Goal: Task Accomplishment & Management: Manage account settings

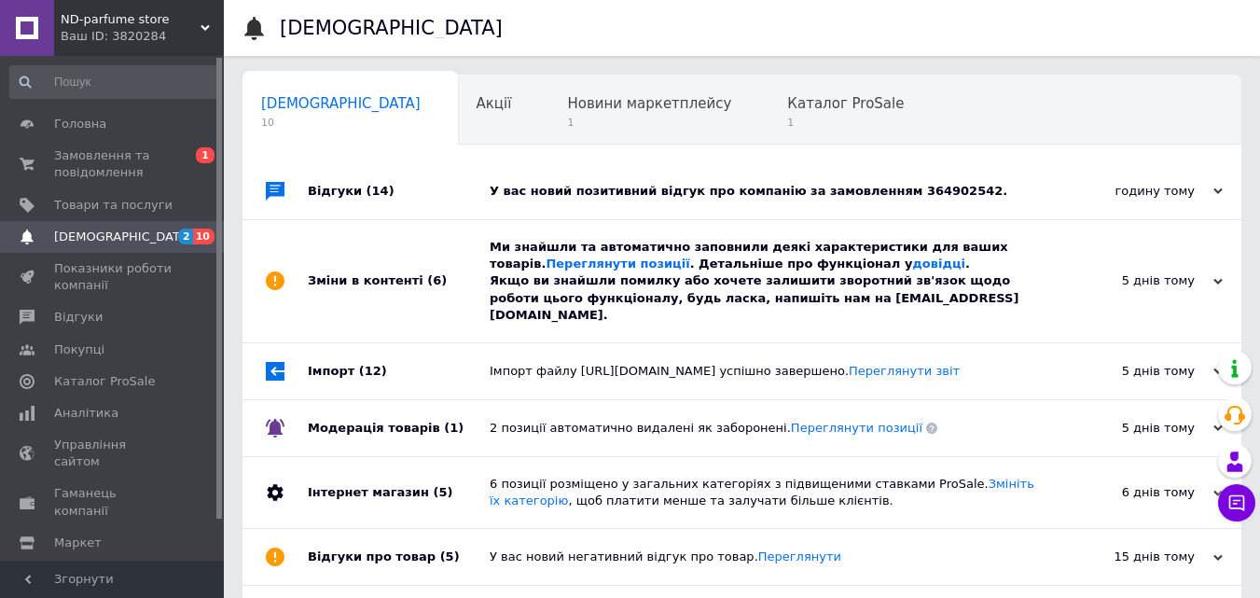
click at [778, 196] on div "У вас новий позитивний відгук про компанію за замовленням 364902542." at bounding box center [763, 191] width 547 height 17
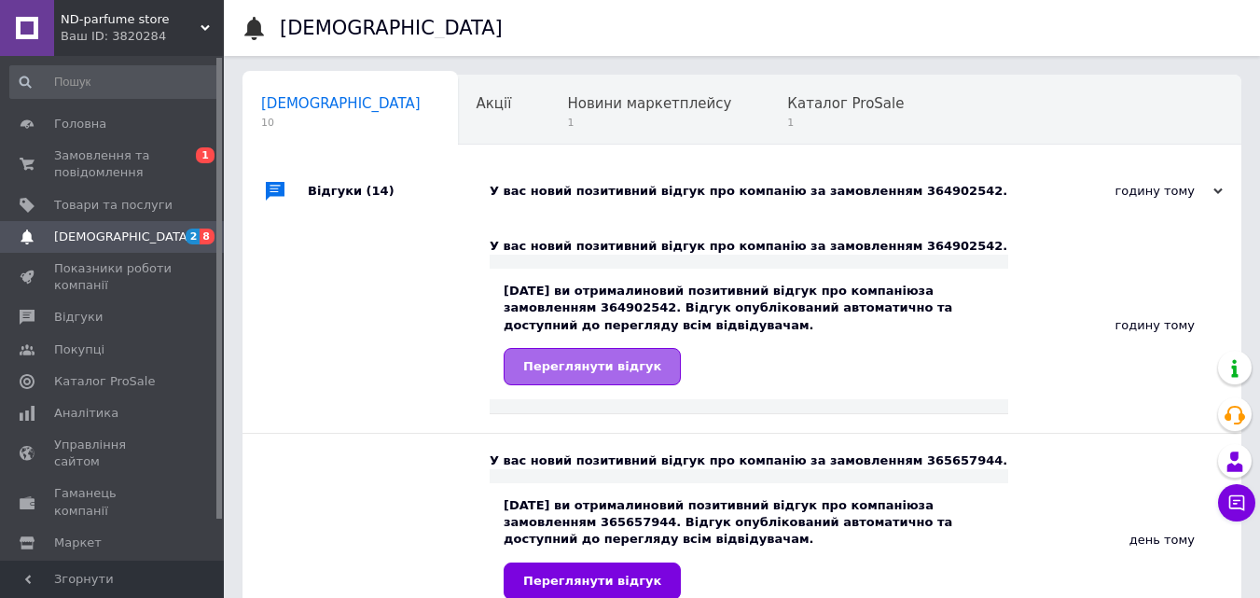
click at [595, 363] on span "Переглянути відгук" at bounding box center [592, 366] width 138 height 14
click at [89, 314] on span "Відгуки" at bounding box center [78, 317] width 49 height 17
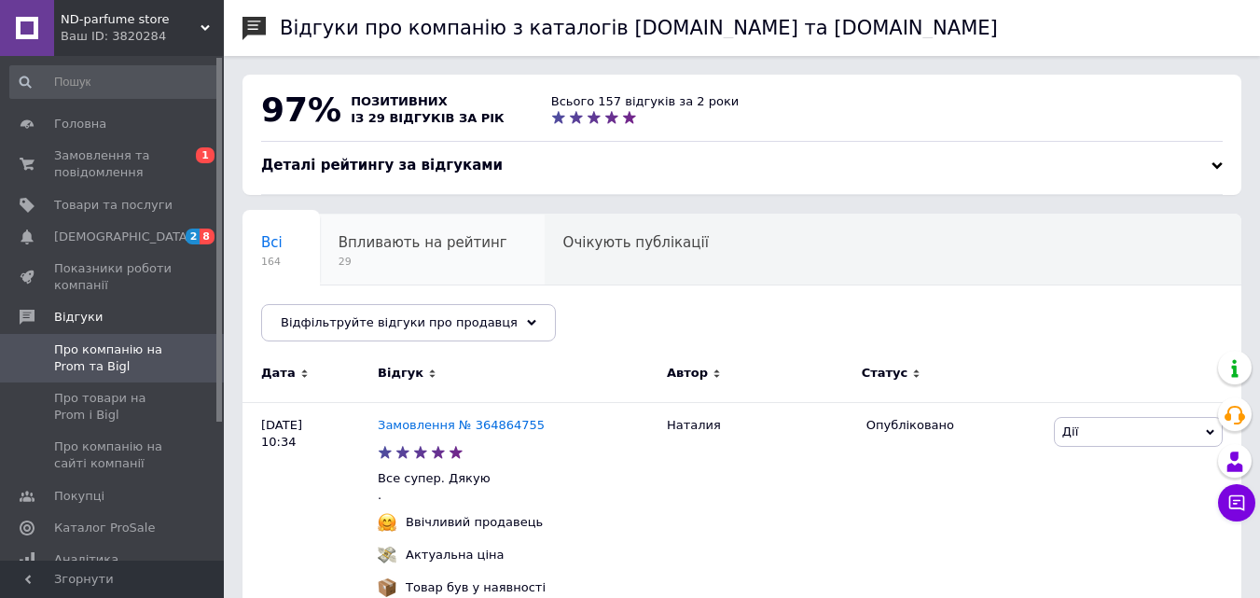
click at [438, 233] on div "Впливають на рейтинг 29" at bounding box center [432, 250] width 225 height 71
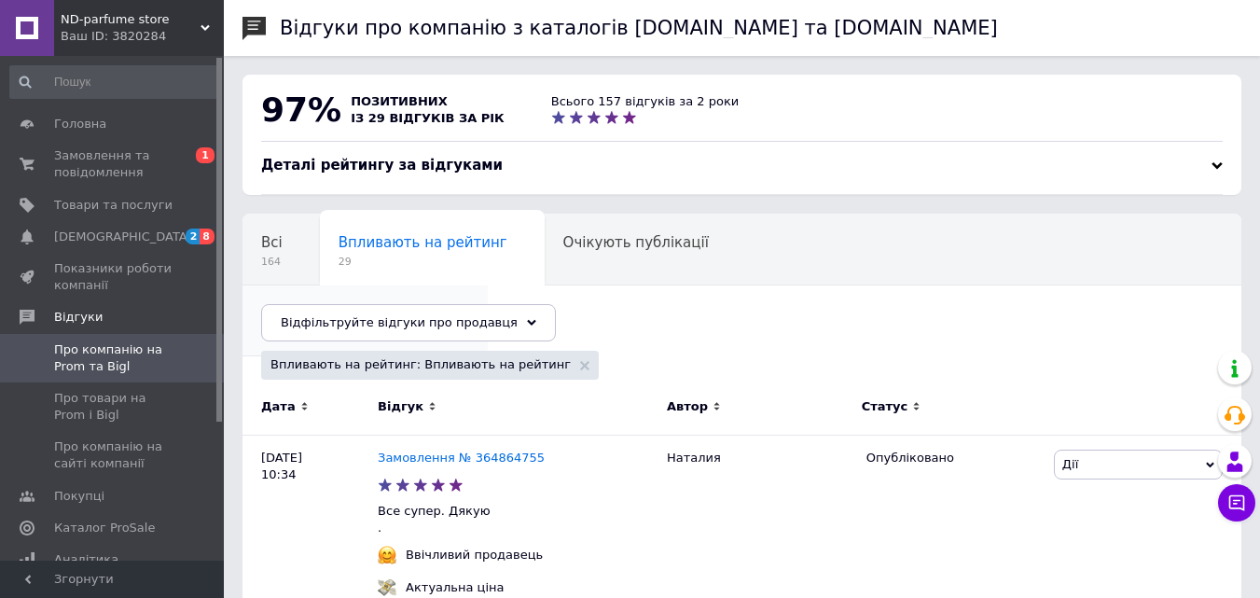
click at [451, 305] on span "Опубліковані без комен..." at bounding box center [355, 313] width 189 height 17
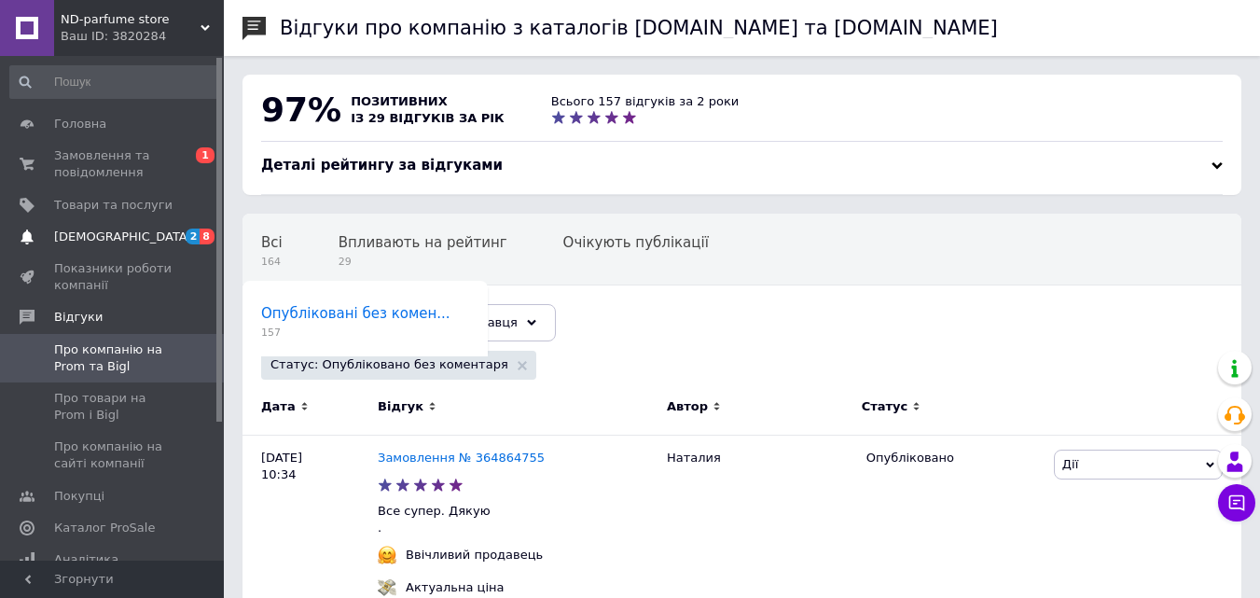
click at [173, 238] on span "2 8" at bounding box center [198, 237] width 51 height 17
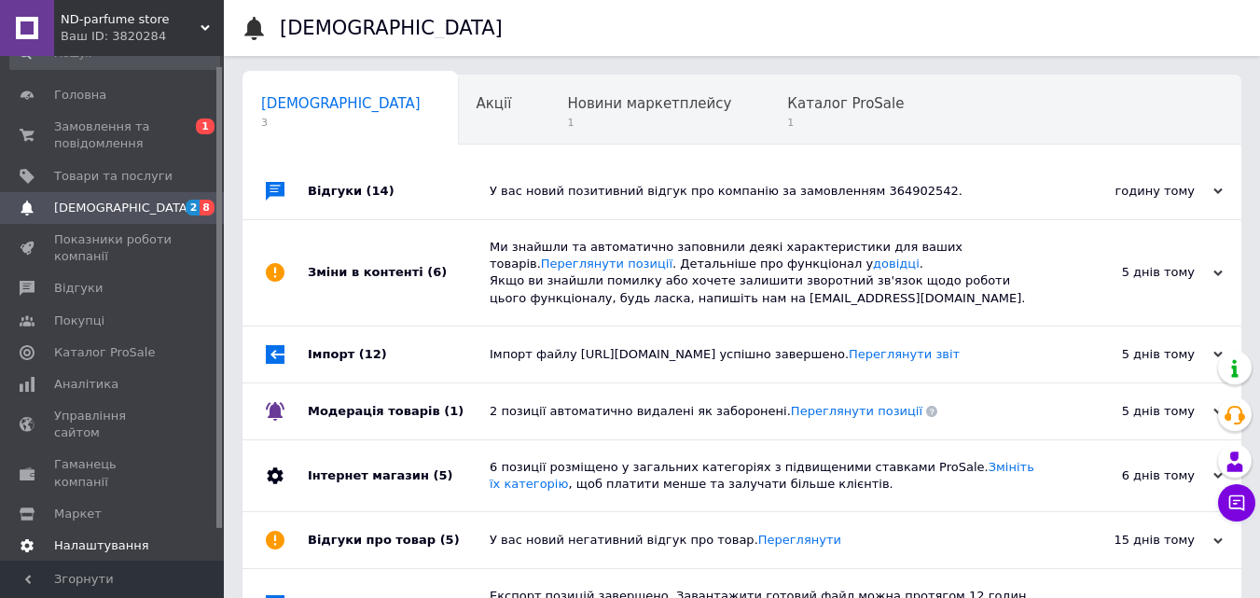
scroll to position [45, 0]
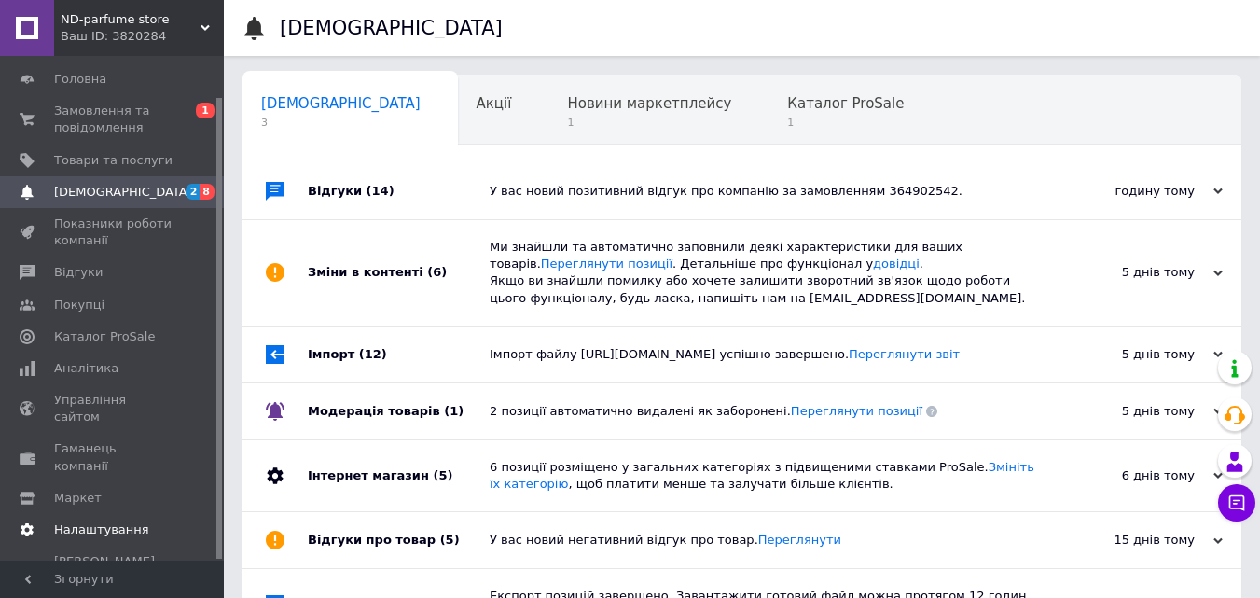
click at [140, 521] on span "Налаштування" at bounding box center [113, 529] width 118 height 17
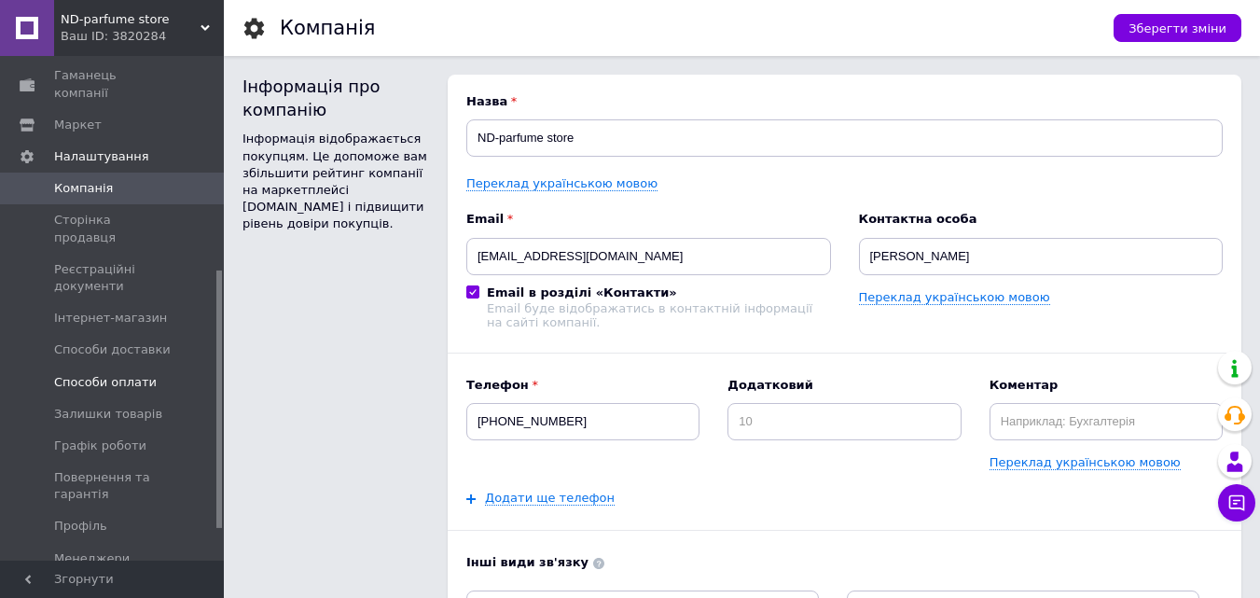
click at [132, 374] on span "Способи оплати" at bounding box center [105, 382] width 103 height 17
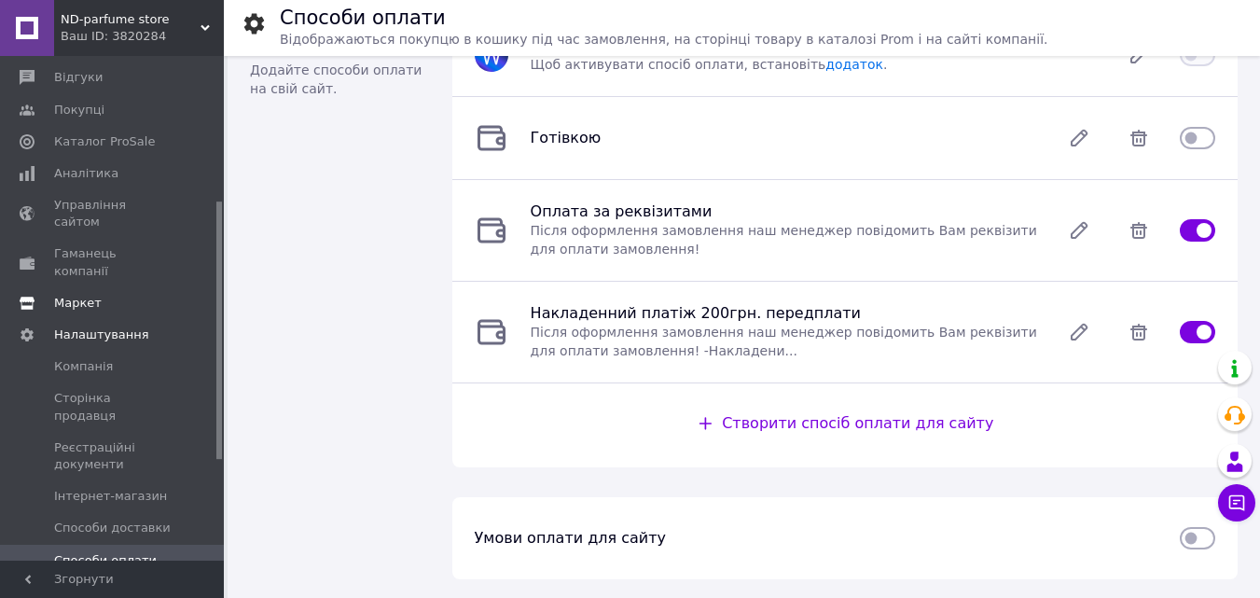
scroll to position [199, 0]
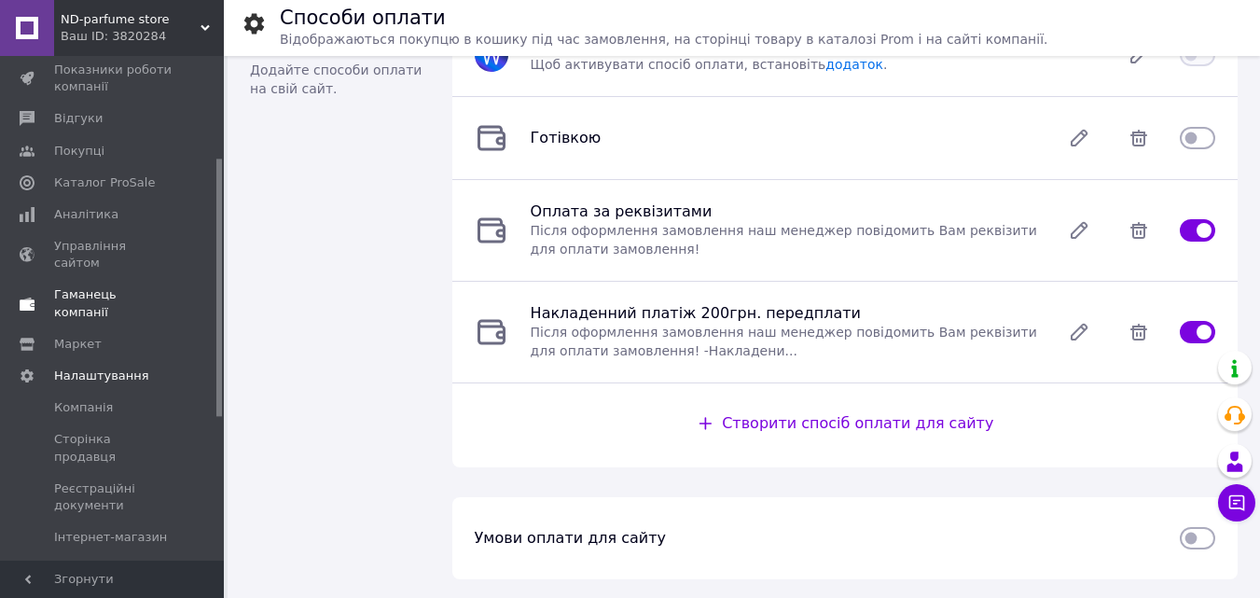
click at [133, 286] on span "Гаманець компанії" at bounding box center [113, 303] width 118 height 34
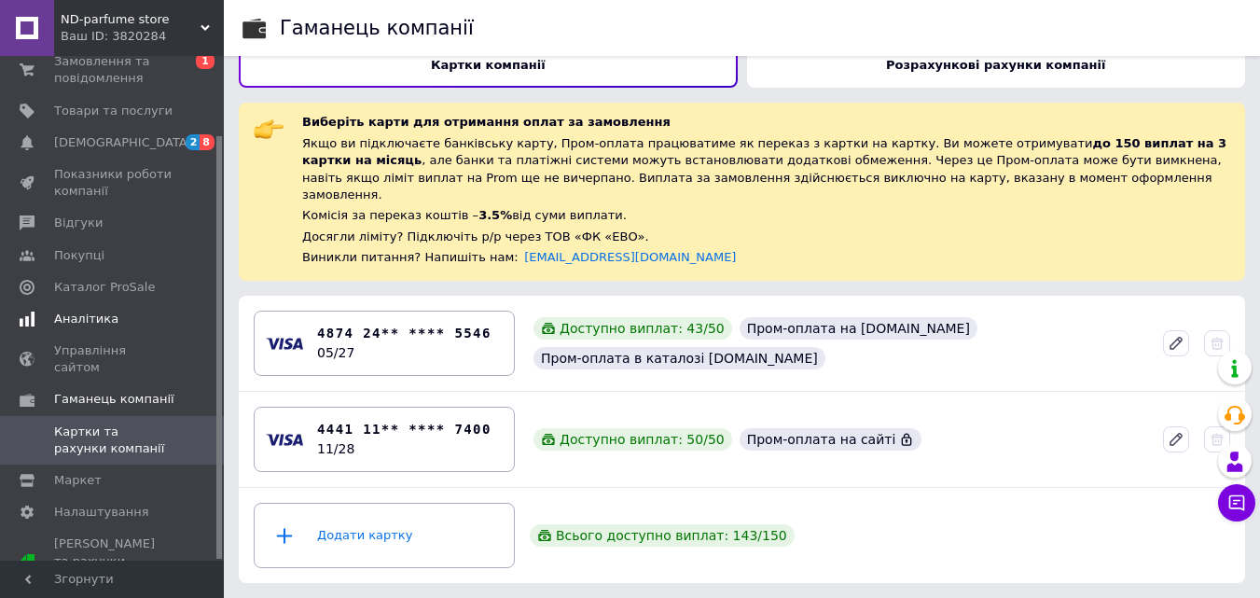
scroll to position [11, 0]
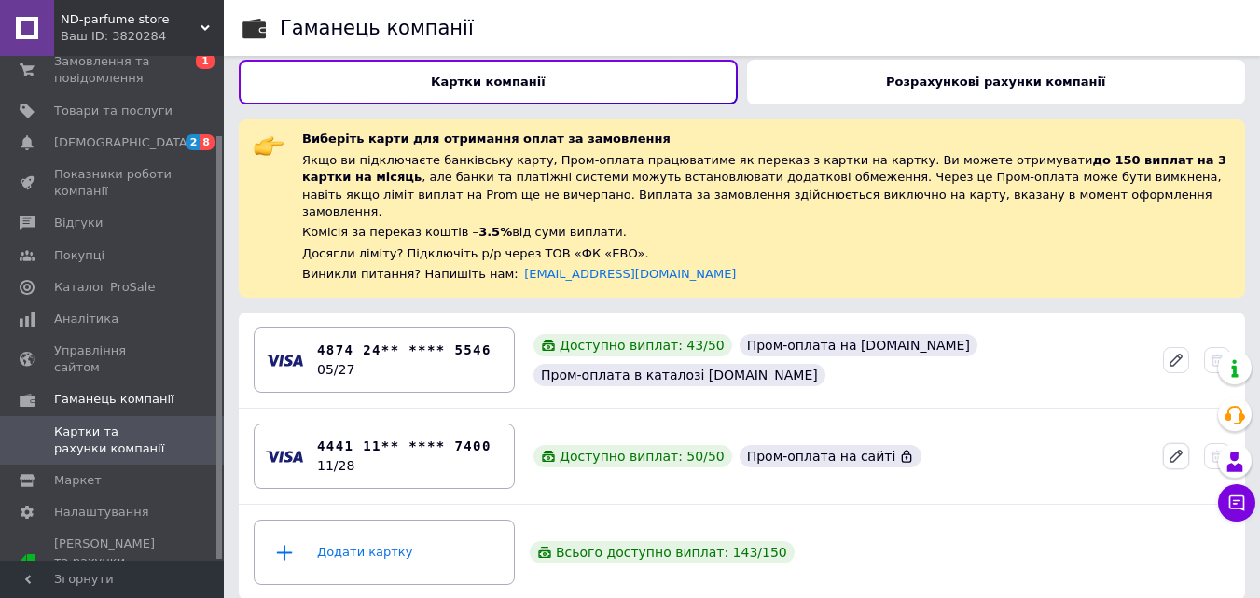
click at [1169, 448] on icon at bounding box center [1176, 456] width 17 height 17
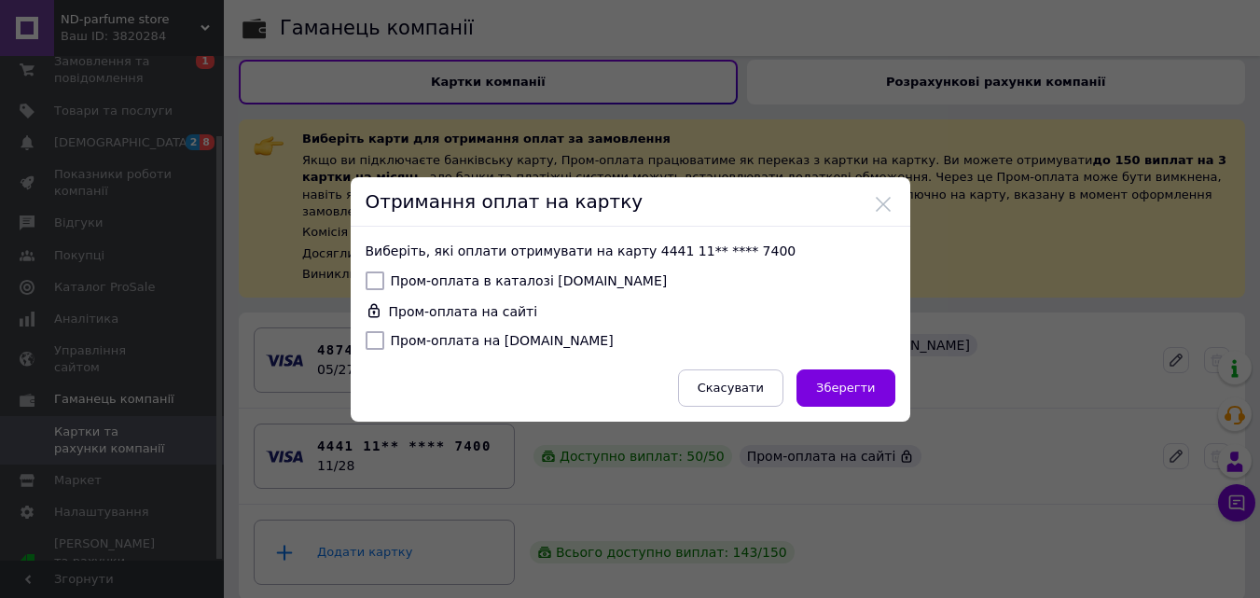
click at [757, 381] on span "Скасувати" at bounding box center [731, 388] width 66 height 14
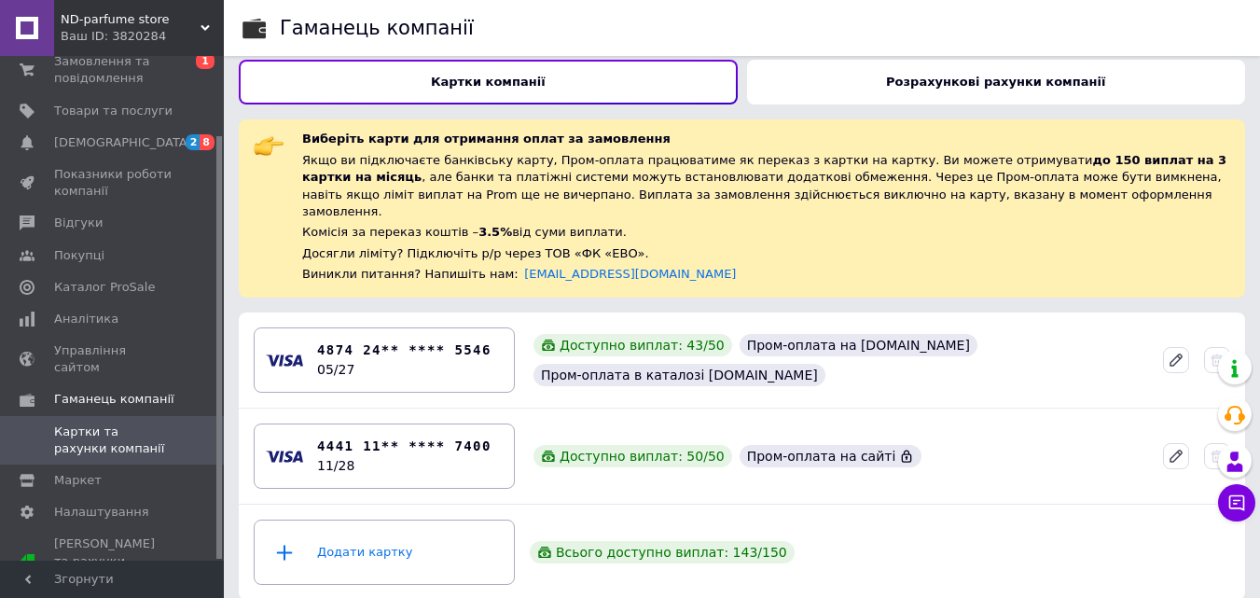
click at [1219, 438] on div at bounding box center [1236, 414] width 37 height 127
click at [391, 534] on div "Додати картку" at bounding box center [384, 552] width 237 height 56
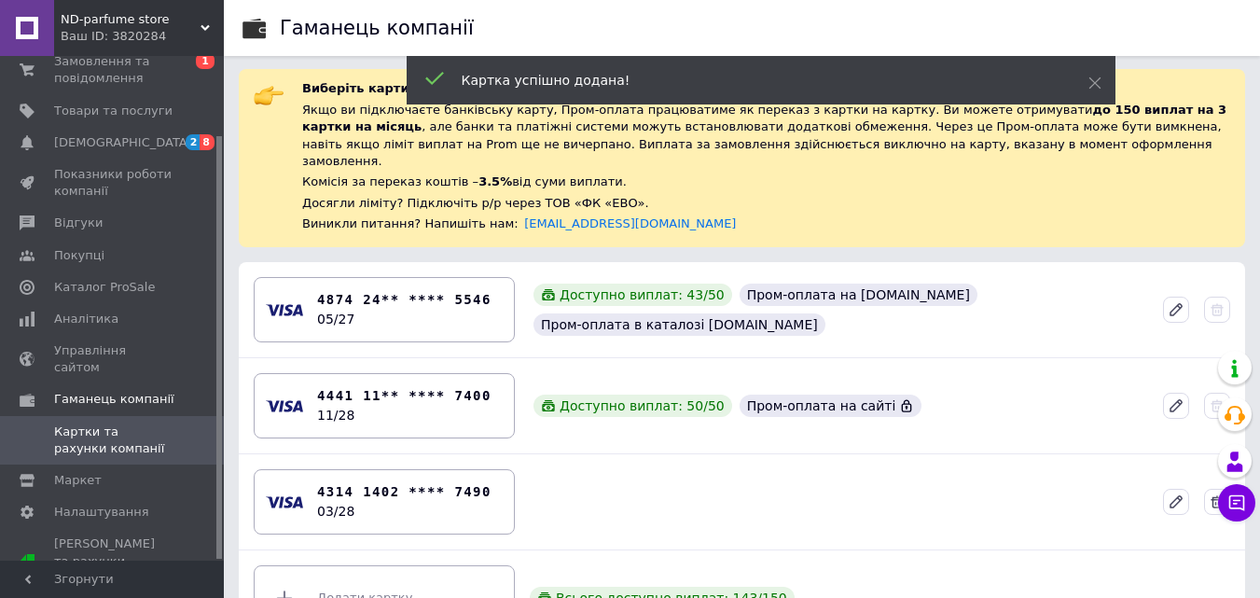
scroll to position [104, 0]
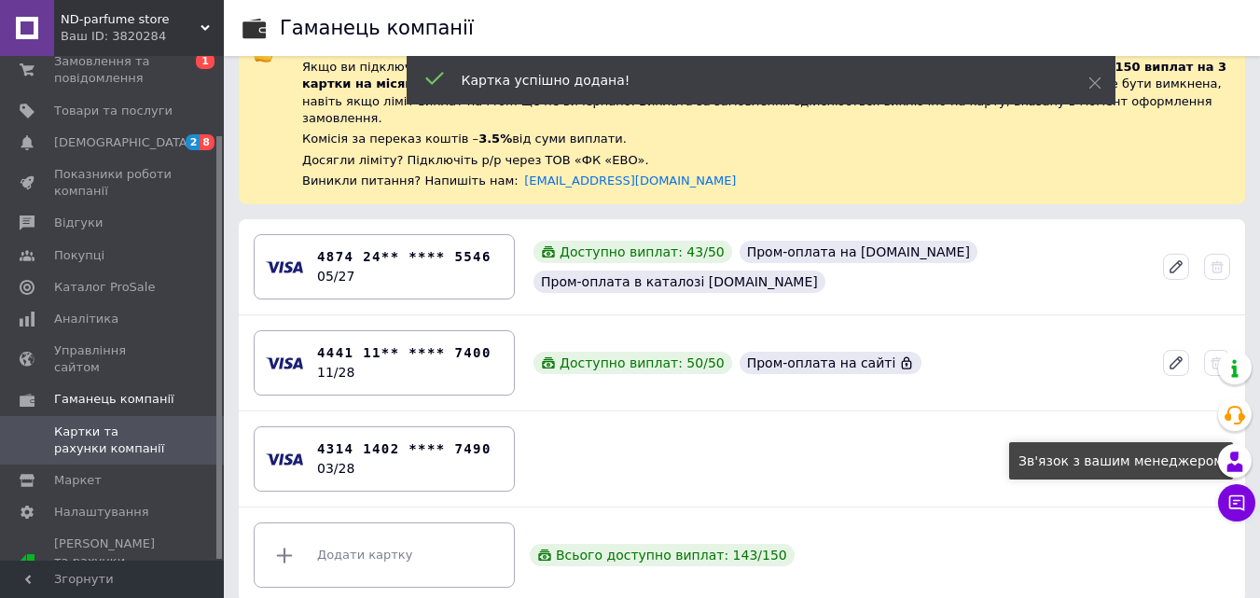
click at [1178, 453] on icon at bounding box center [1176, 458] width 11 height 11
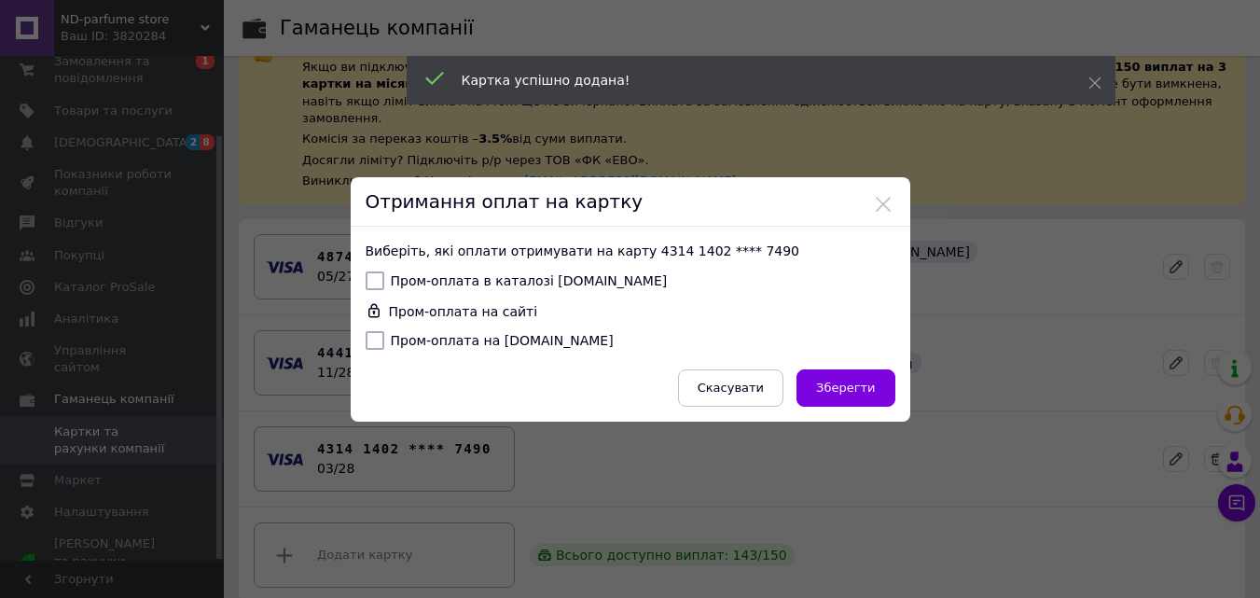
click at [361, 274] on div "Виберіть, які оплати отримувати на карту 4314 1402 **** 7490   Пром-оплата в ка…" at bounding box center [631, 324] width 560 height 195
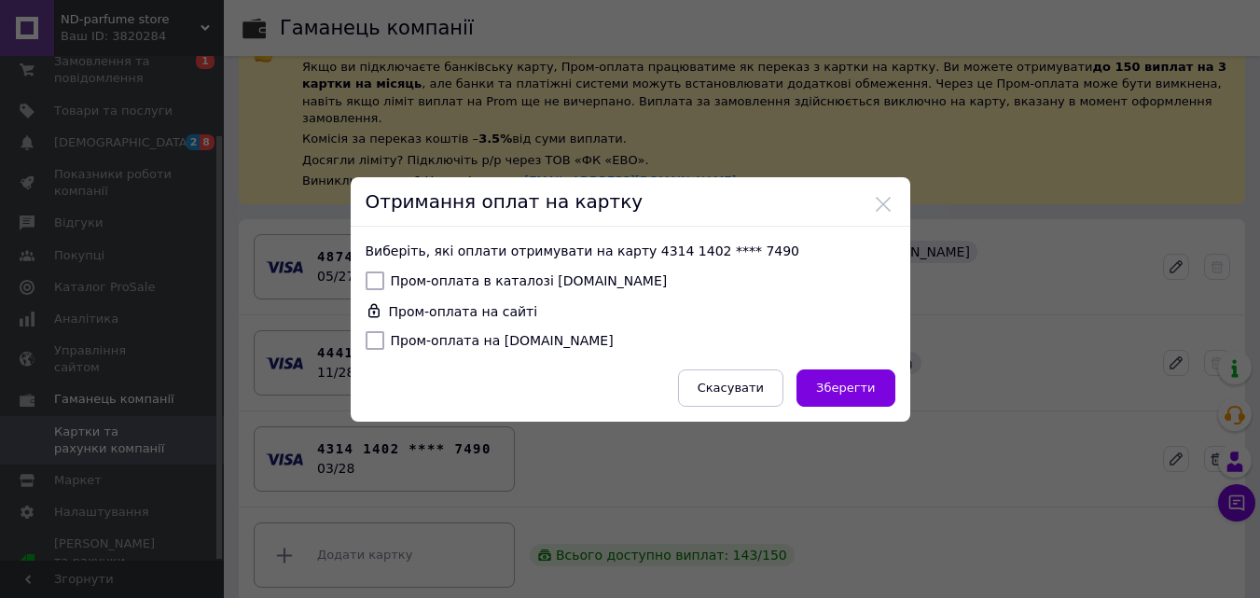
click at [369, 287] on input "Пром-оплата в каталозі [DOMAIN_NAME]" at bounding box center [375, 280] width 19 height 19
checkbox input "true"
click at [374, 345] on input "Пром-оплата на [DOMAIN_NAME]" at bounding box center [375, 340] width 19 height 19
checkbox input "true"
click at [843, 388] on span "Зберегти" at bounding box center [845, 388] width 59 height 14
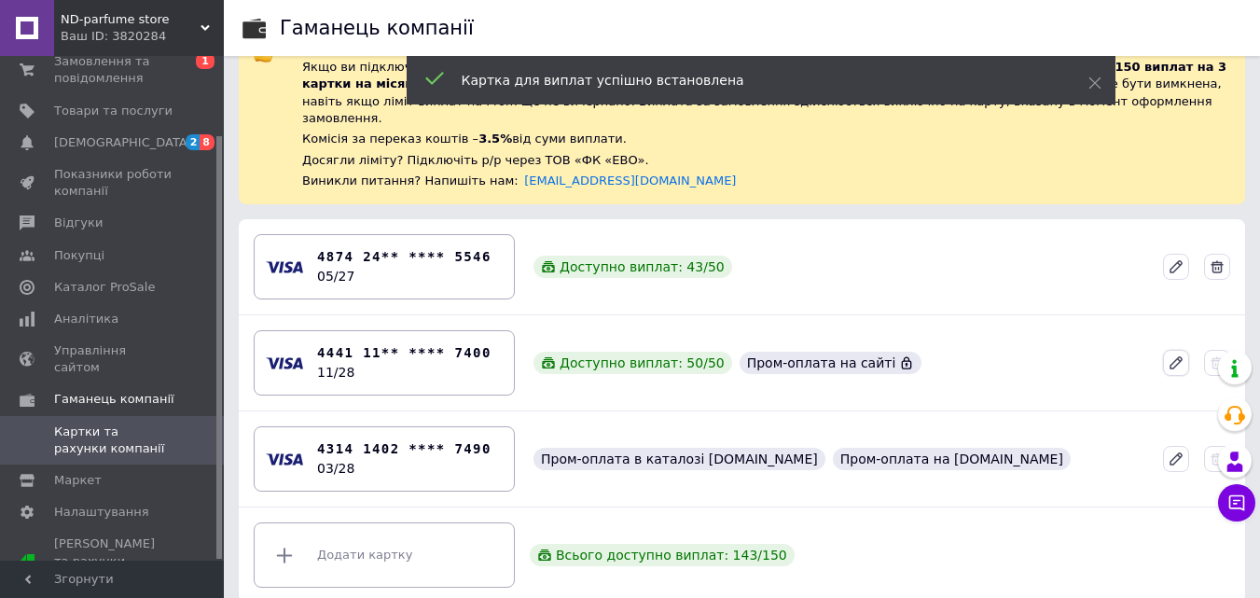
click at [1169, 354] on icon at bounding box center [1176, 362] width 17 height 17
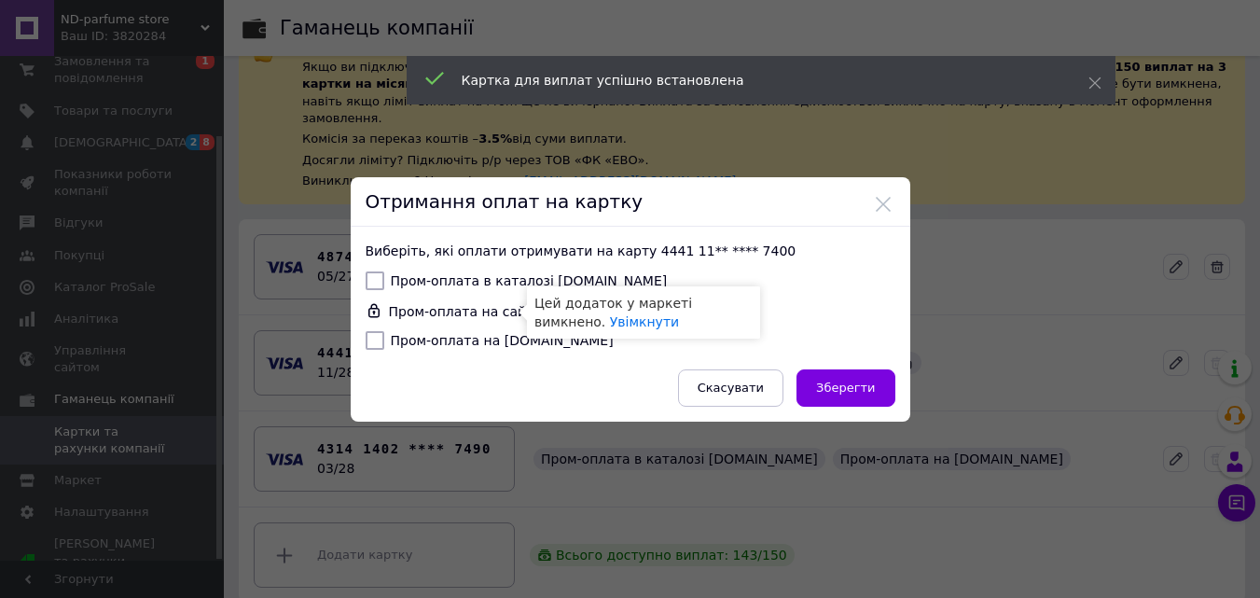
click at [368, 312] on icon at bounding box center [374, 310] width 17 height 17
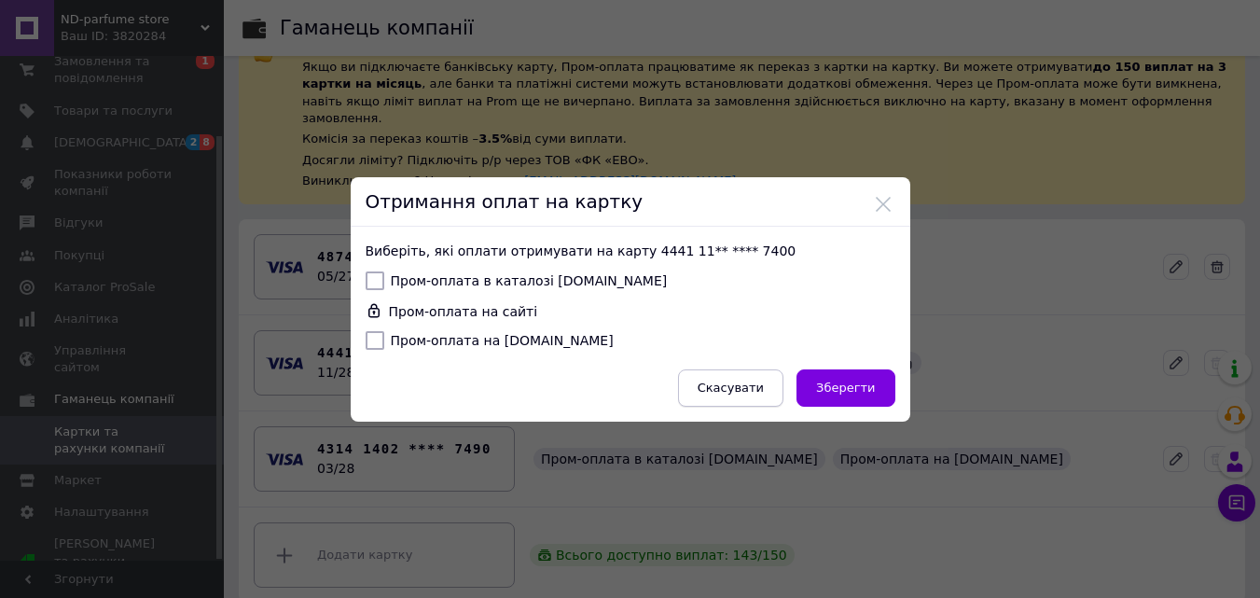
click at [757, 386] on span "Скасувати" at bounding box center [731, 388] width 66 height 14
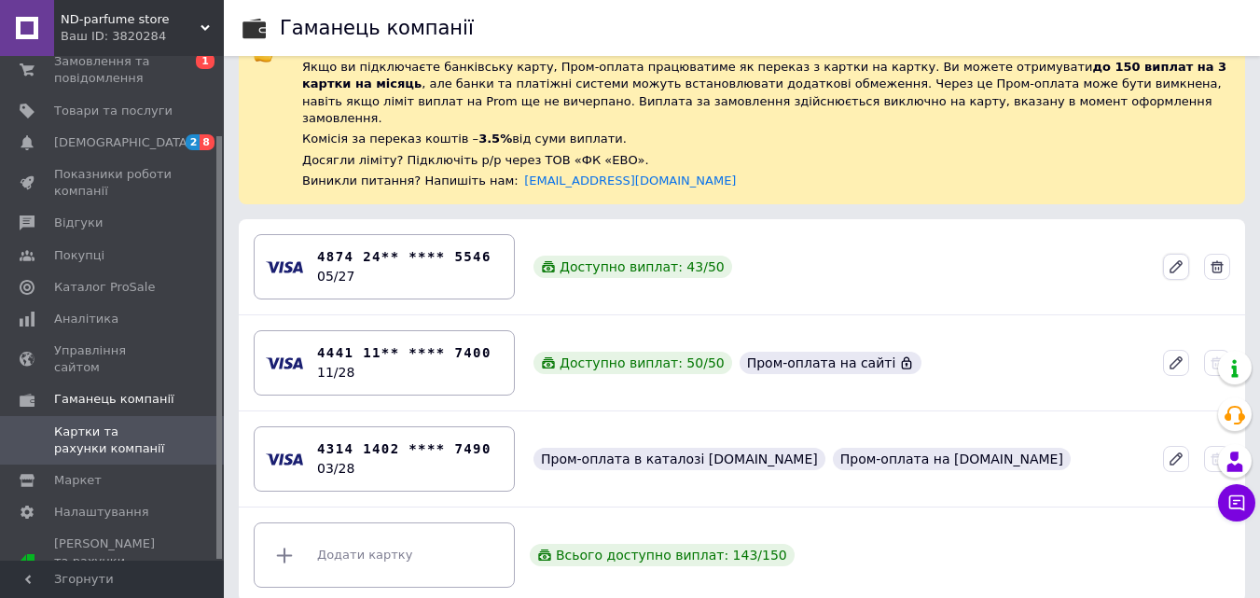
click at [1172, 261] on icon at bounding box center [1176, 266] width 11 height 11
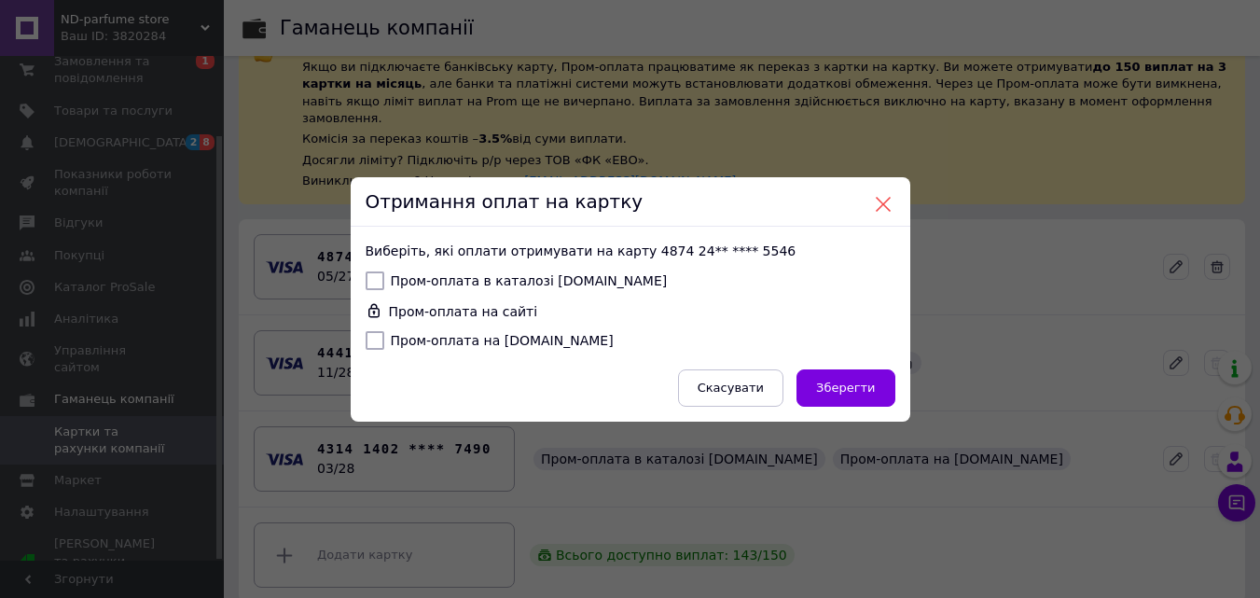
click at [879, 204] on button at bounding box center [883, 204] width 17 height 17
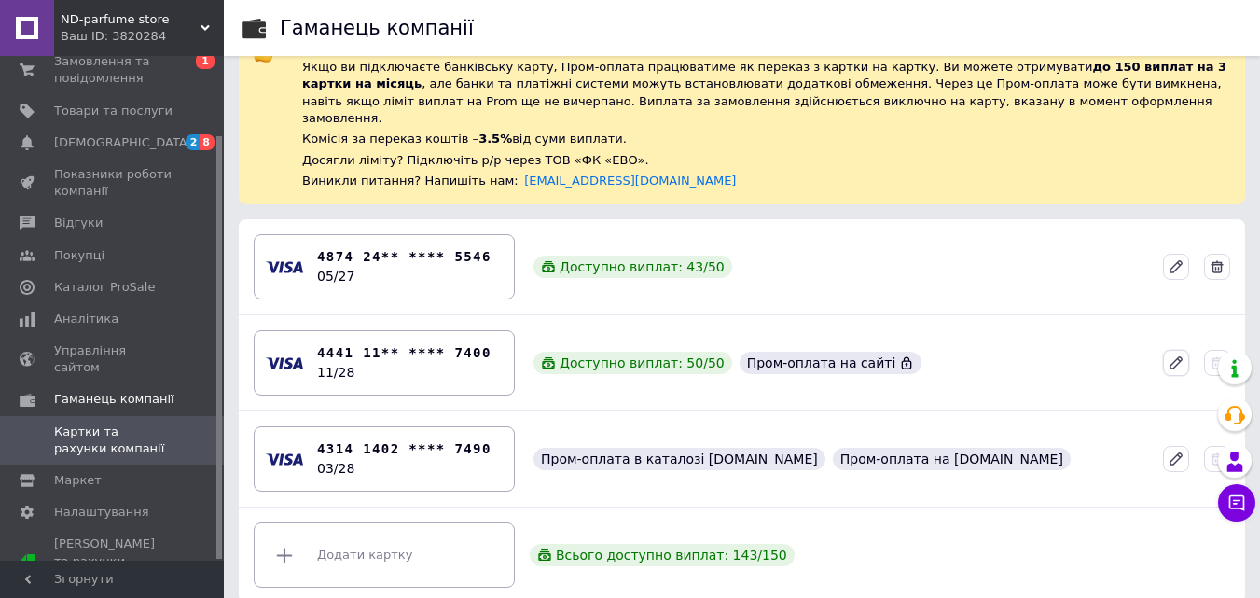
click at [1173, 357] on icon at bounding box center [1176, 362] width 11 height 11
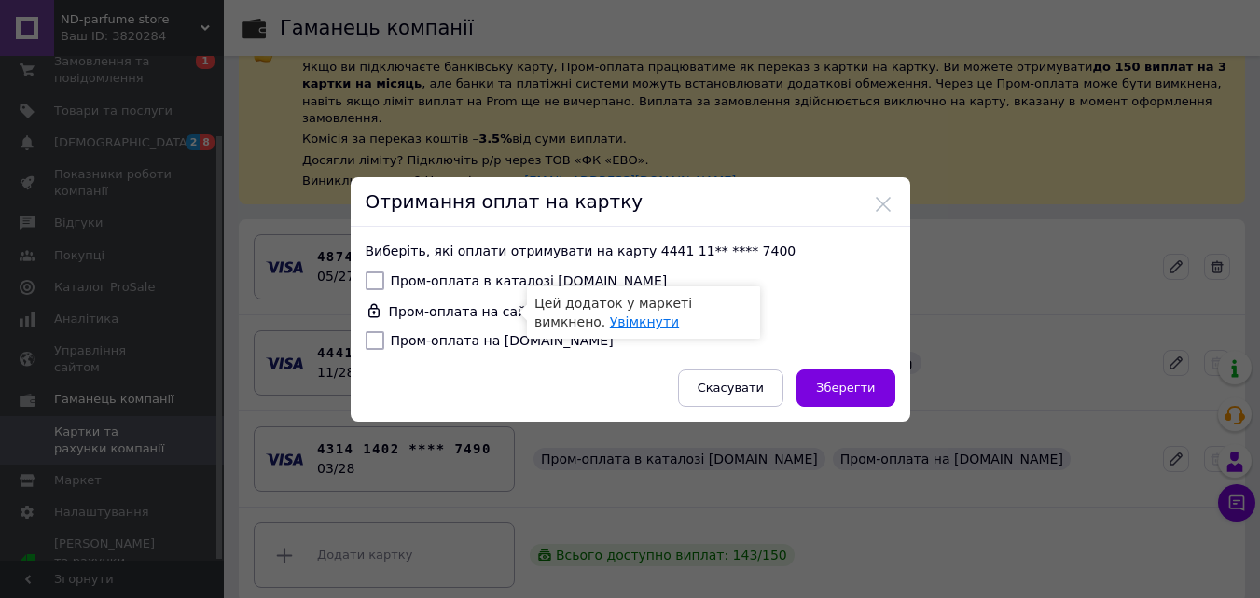
click at [610, 329] on link "Увімкнути" at bounding box center [644, 321] width 69 height 15
click at [882, 206] on button at bounding box center [883, 204] width 17 height 17
